Goal: Task Accomplishment & Management: Manage account settings

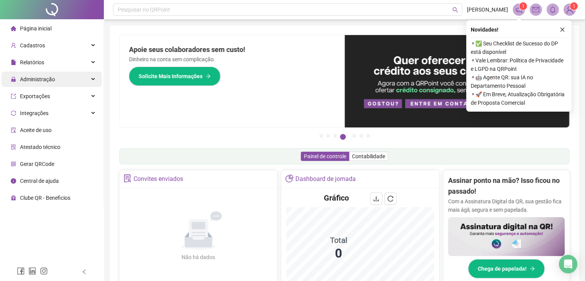
click at [48, 82] on span "Administração" at bounding box center [37, 79] width 35 height 6
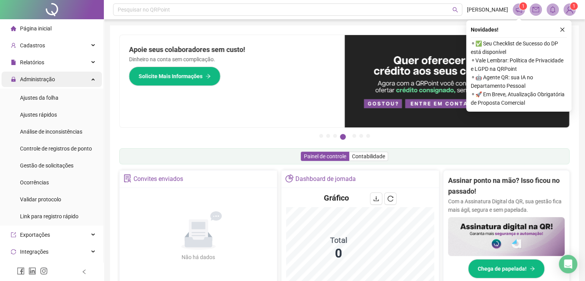
click at [74, 80] on div "Administração" at bounding box center [52, 79] width 100 height 15
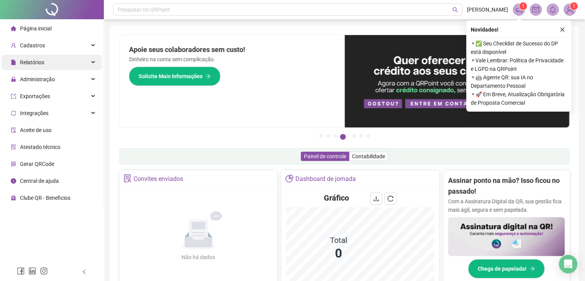
click at [71, 64] on div "Relatórios" at bounding box center [52, 62] width 100 height 15
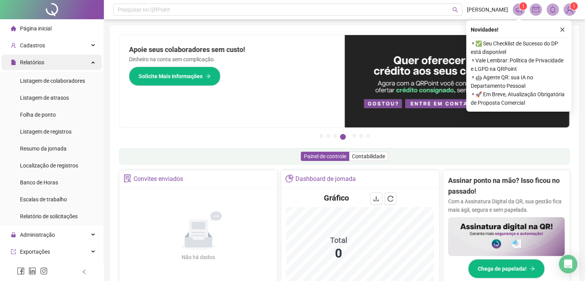
click at [63, 61] on div "Relatórios" at bounding box center [52, 62] width 100 height 15
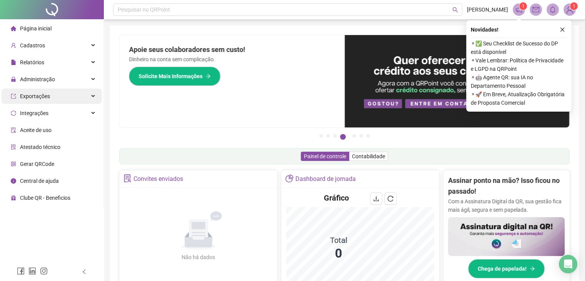
click at [55, 99] on div "Exportações" at bounding box center [52, 96] width 100 height 15
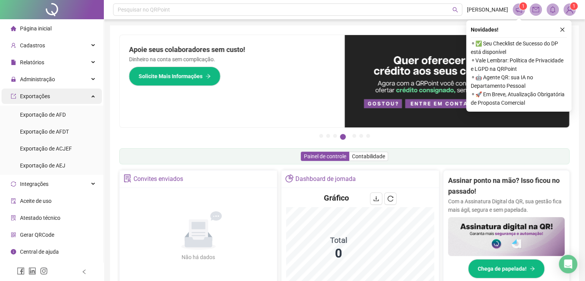
click at [55, 97] on div "Exportações" at bounding box center [52, 96] width 100 height 15
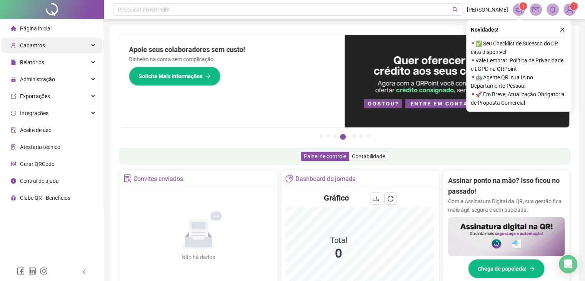
click at [68, 45] on div "Cadastros" at bounding box center [52, 45] width 100 height 15
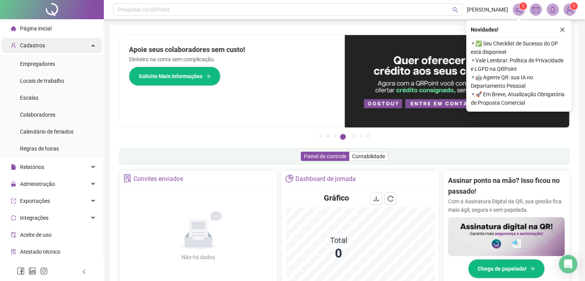
click at [68, 48] on div "Cadastros" at bounding box center [52, 45] width 100 height 15
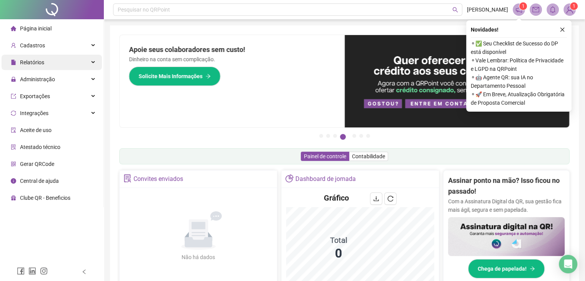
click at [59, 65] on div "Relatórios" at bounding box center [52, 62] width 100 height 15
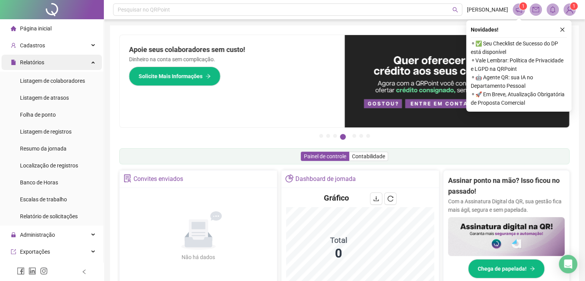
click at [59, 65] on div "Relatórios" at bounding box center [52, 62] width 100 height 15
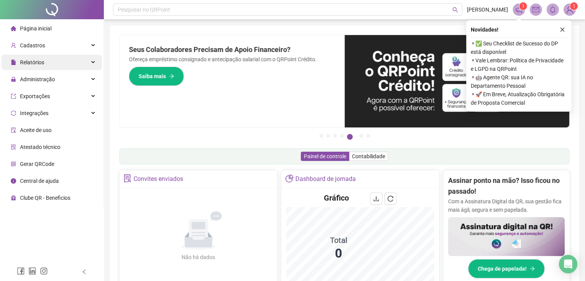
click at [59, 65] on div "Relatórios" at bounding box center [52, 62] width 100 height 15
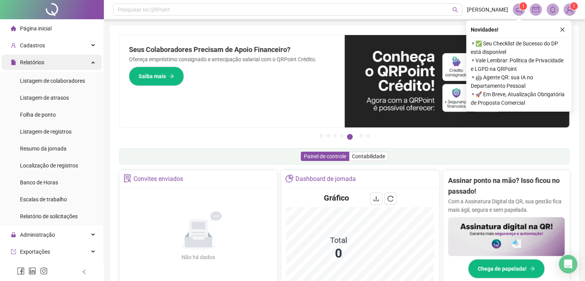
click at [59, 65] on div "Relatórios" at bounding box center [52, 62] width 100 height 15
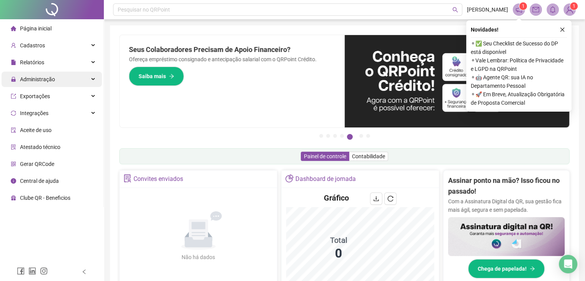
click at [58, 82] on div "Administração" at bounding box center [52, 79] width 100 height 15
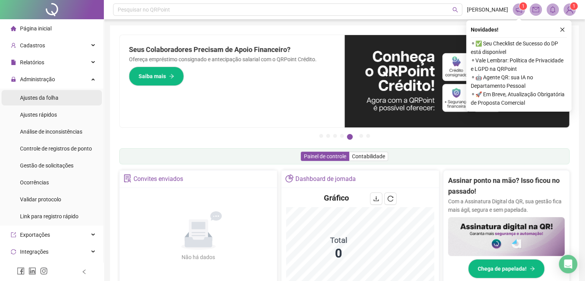
click at [54, 99] on span "Ajustes da folha" at bounding box center [39, 98] width 38 height 6
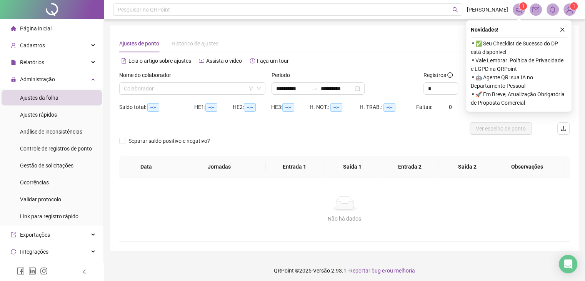
type input "**********"
click at [204, 91] on input "search" at bounding box center [189, 89] width 130 height 12
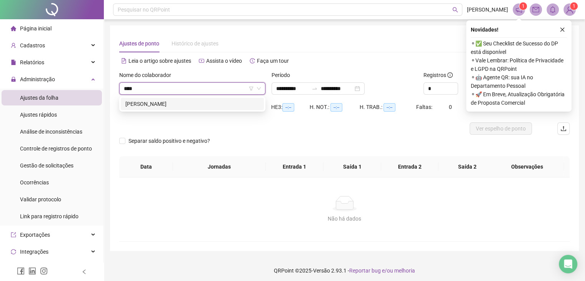
type input "*****"
click at [210, 106] on div "[PERSON_NAME]" at bounding box center [192, 104] width 134 height 8
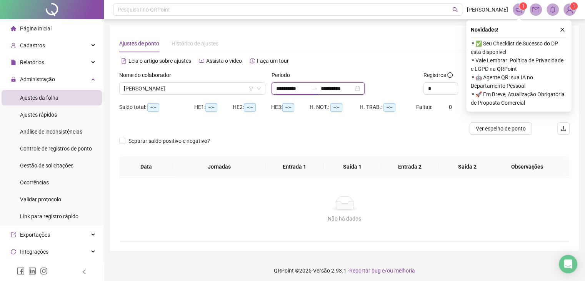
click at [294, 86] on input "**********" at bounding box center [292, 88] width 32 height 8
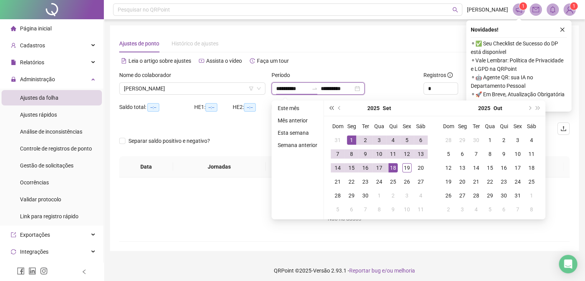
type input "**********"
click at [338, 108] on span "prev-year" at bounding box center [340, 108] width 4 height 4
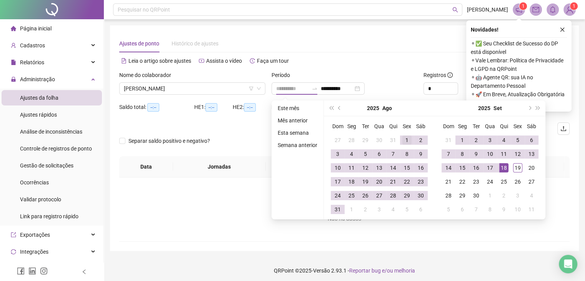
type input "**********"
click at [405, 140] on div "1" at bounding box center [407, 139] width 9 height 9
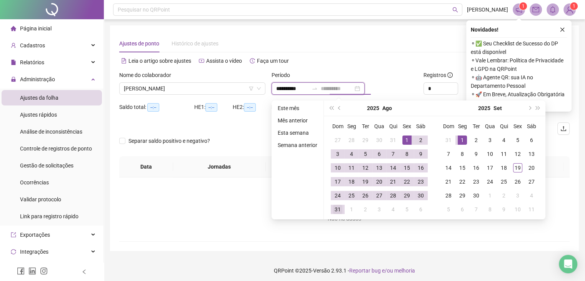
type input "**********"
click at [340, 206] on div "31" at bounding box center [337, 209] width 9 height 9
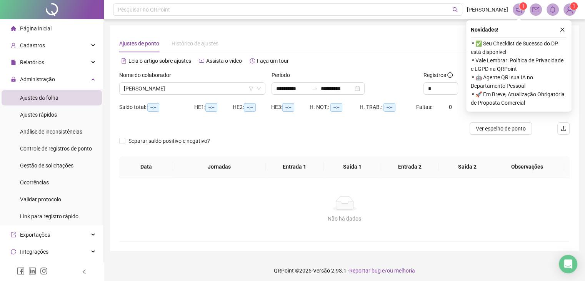
click at [567, 24] on div "Novidades ! ⚬ ✅ Seu Checklist de Sucesso do DP está disponível ⚬ Vale Lembrar: …" at bounding box center [518, 65] width 105 height 91
click at [563, 29] on icon "close" at bounding box center [563, 30] width 4 height 4
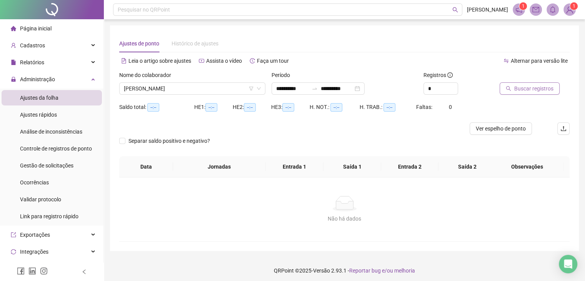
click at [525, 83] on button "Buscar registros" at bounding box center [530, 88] width 60 height 12
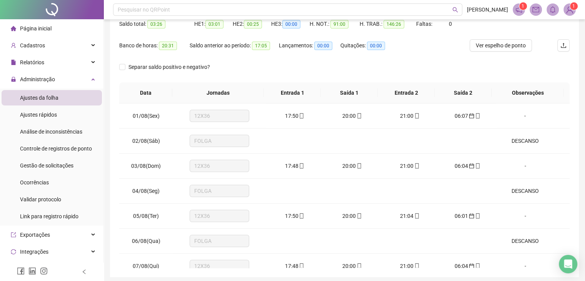
scroll to position [112, 0]
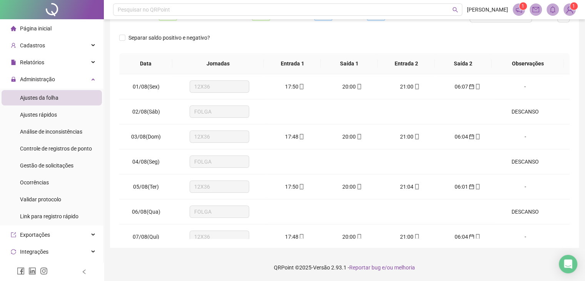
click at [51, 99] on span "Ajustes da folha" at bounding box center [39, 98] width 38 height 6
click at [60, 77] on div "Administração" at bounding box center [52, 79] width 100 height 15
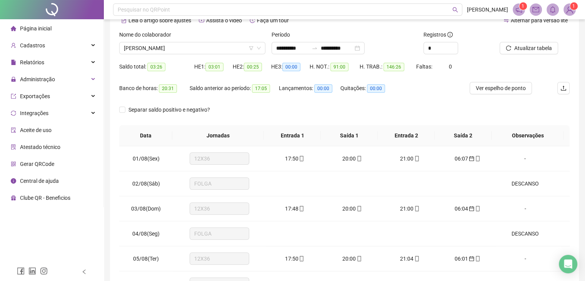
scroll to position [0, 0]
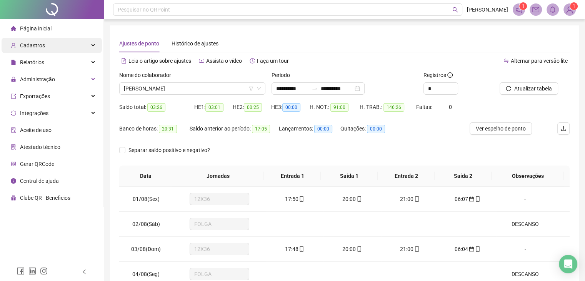
click at [41, 53] on span "Cadastros" at bounding box center [28, 45] width 34 height 15
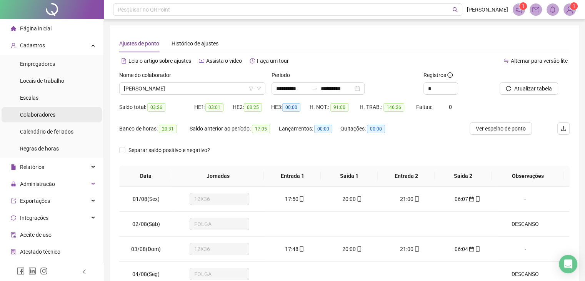
click at [46, 112] on span "Colaboradores" at bounding box center [37, 115] width 35 height 6
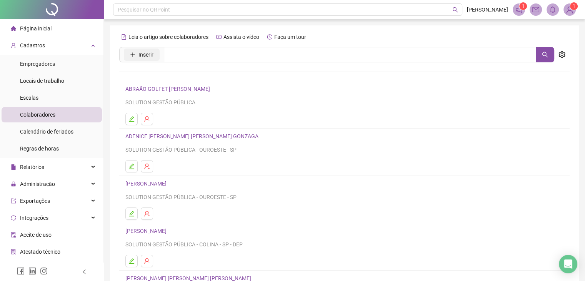
click at [134, 53] on icon "plus" at bounding box center [132, 54] width 5 height 5
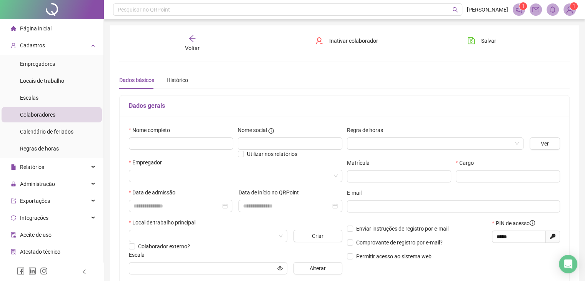
type input "*****"
click at [171, 140] on input "text" at bounding box center [181, 143] width 104 height 12
type input "**********"
click at [179, 173] on input "search" at bounding box center [232, 176] width 197 height 12
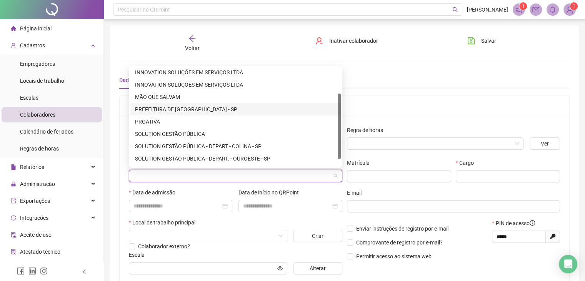
scroll to position [49, 0]
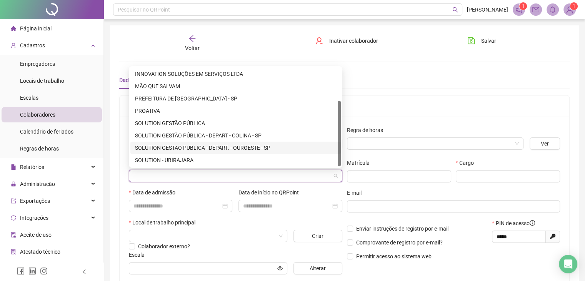
click at [249, 147] on div "SOLUTION GESTAO PUBLICA - DEPART. - OUROESTE - SP" at bounding box center [235, 148] width 201 height 8
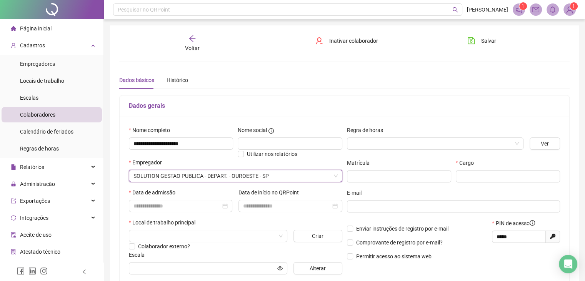
scroll to position [77, 0]
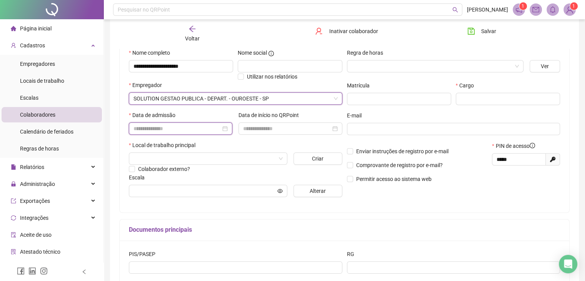
click at [205, 129] on input at bounding box center [177, 128] width 87 height 8
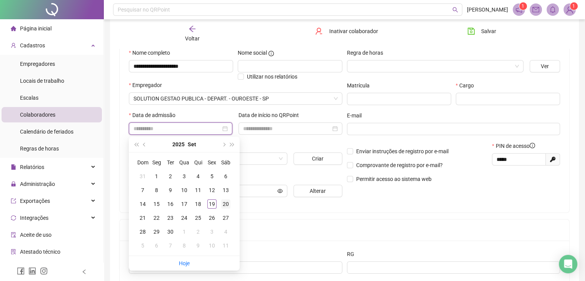
type input "**********"
click at [226, 207] on div "20" at bounding box center [225, 203] width 9 height 9
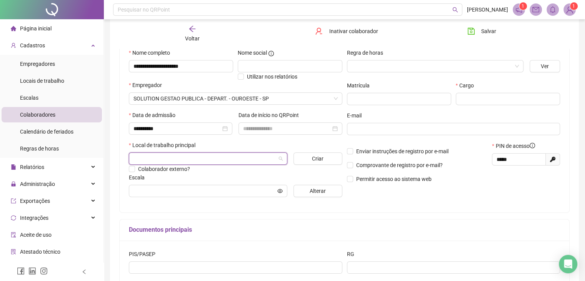
click at [203, 154] on input "search" at bounding box center [205, 159] width 142 height 12
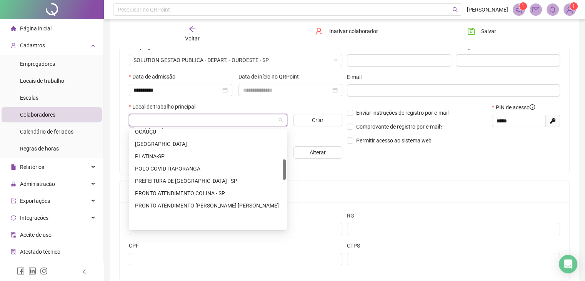
scroll to position [139, 0]
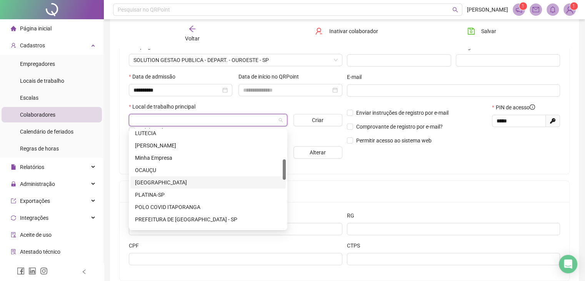
click at [202, 182] on div "[GEOGRAPHIC_DATA]" at bounding box center [208, 182] width 146 height 8
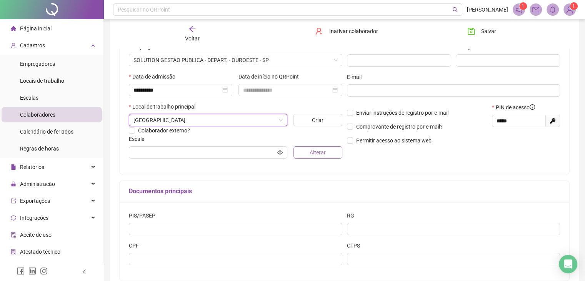
click at [304, 150] on button "Alterar" at bounding box center [318, 152] width 49 height 12
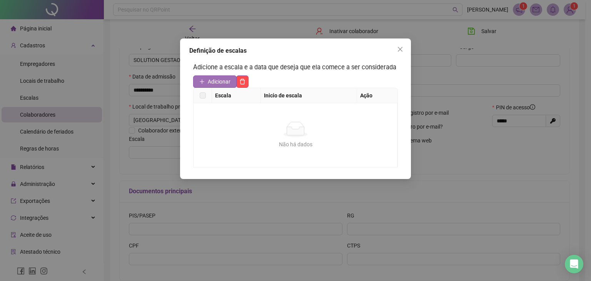
click at [220, 80] on span "Adicionar" at bounding box center [219, 81] width 23 height 8
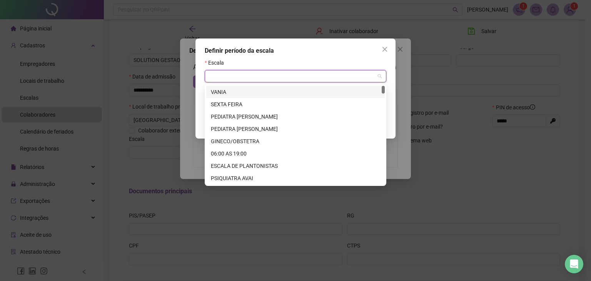
click at [220, 79] on input "search" at bounding box center [292, 76] width 166 height 12
type input "**"
click at [230, 91] on div "12X36" at bounding box center [295, 92] width 169 height 8
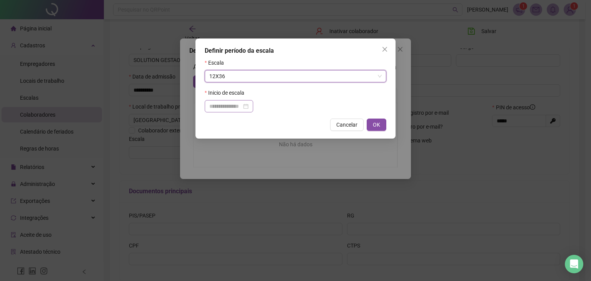
click at [249, 106] on div at bounding box center [228, 106] width 39 height 8
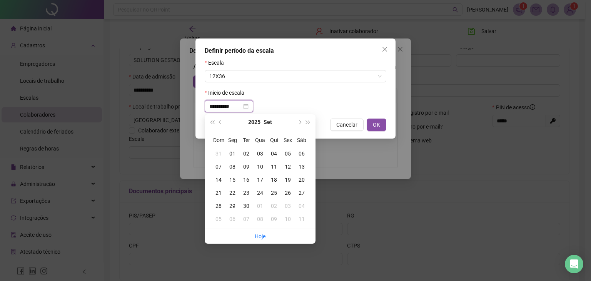
type input "**********"
click at [302, 182] on div "20" at bounding box center [302, 180] width 14 height 8
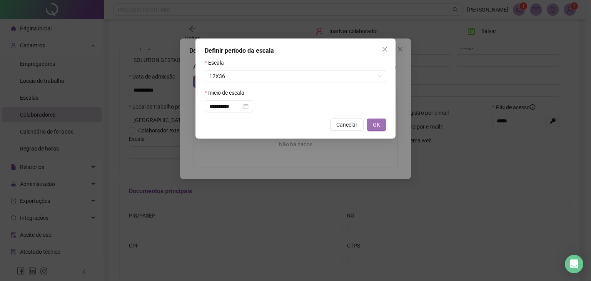
click at [375, 127] on span "OK" at bounding box center [376, 124] width 7 height 8
type input "*****"
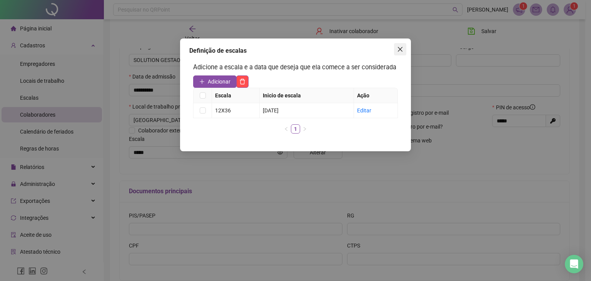
click at [404, 50] on span "Close" at bounding box center [400, 49] width 12 height 6
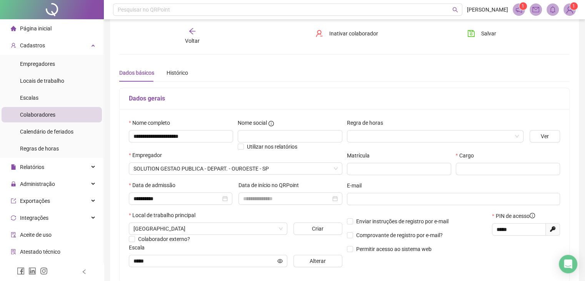
scroll to position [4, 0]
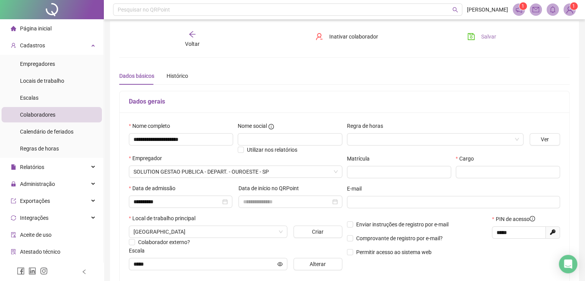
click at [478, 34] on button "Salvar" at bounding box center [482, 36] width 40 height 12
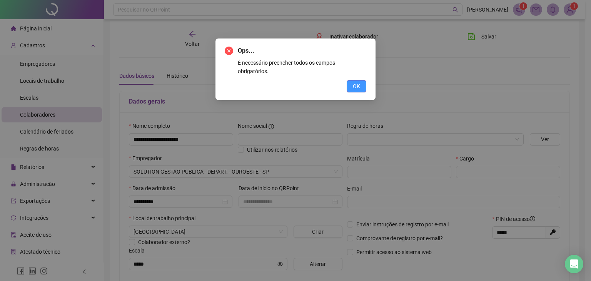
click at [360, 80] on button "OK" at bounding box center [357, 86] width 20 height 12
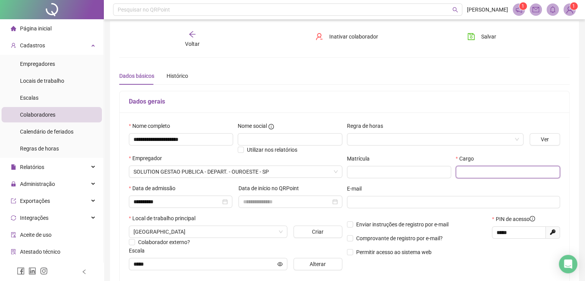
click at [492, 167] on input "text" at bounding box center [508, 172] width 104 height 12
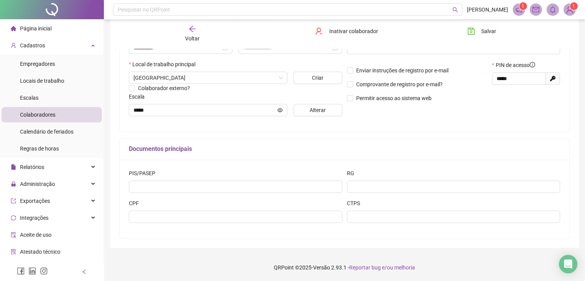
scroll to position [120, 0]
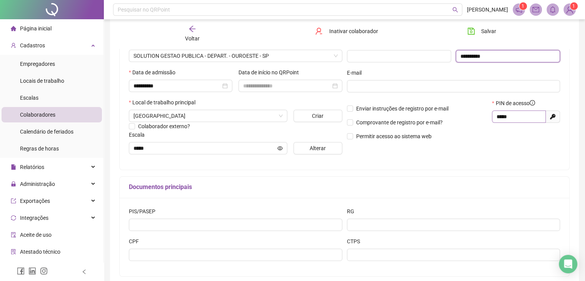
type input "**********"
drag, startPoint x: 517, startPoint y: 120, endPoint x: 446, endPoint y: 134, distance: 72.7
click at [446, 134] on div "Enviar instruções de registro por e-mail Comprovante de registro por e-mail? Pe…" at bounding box center [454, 122] width 218 height 47
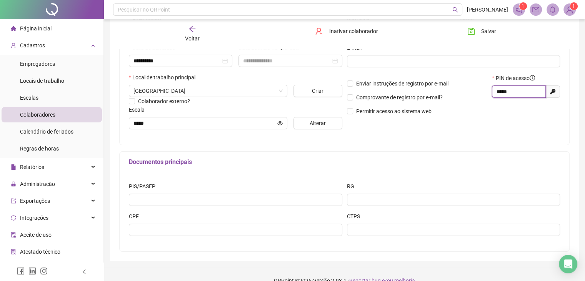
scroll to position [158, 0]
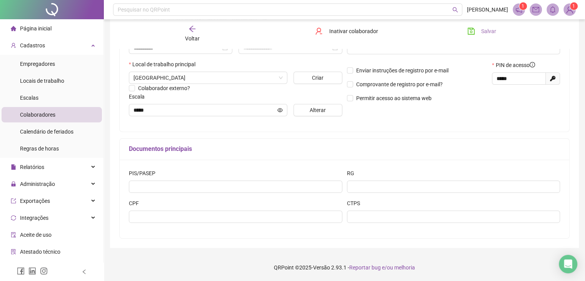
click at [474, 31] on icon "save" at bounding box center [472, 31] width 8 height 8
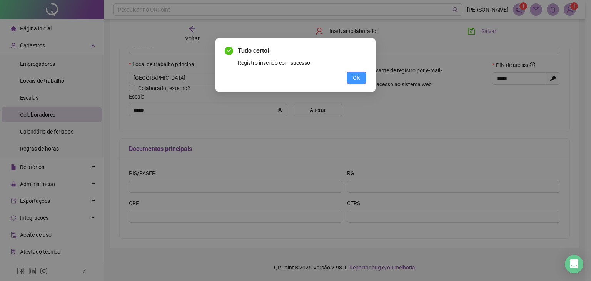
click at [359, 77] on span "OK" at bounding box center [356, 78] width 7 height 8
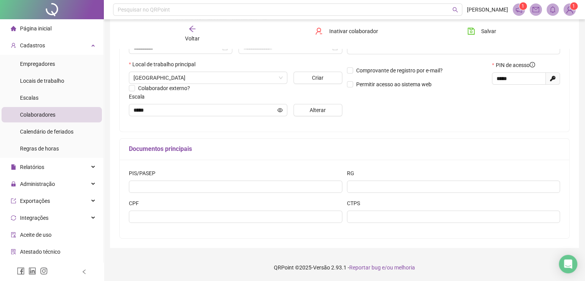
drag, startPoint x: 480, startPoint y: 34, endPoint x: 394, endPoint y: 33, distance: 86.2
click at [480, 34] on button "Salvar" at bounding box center [482, 31] width 40 height 12
click at [198, 30] on div "Voltar" at bounding box center [192, 34] width 70 height 18
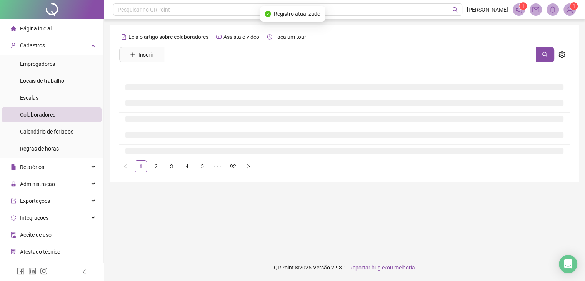
scroll to position [0, 0]
